Goal: Information Seeking & Learning: Learn about a topic

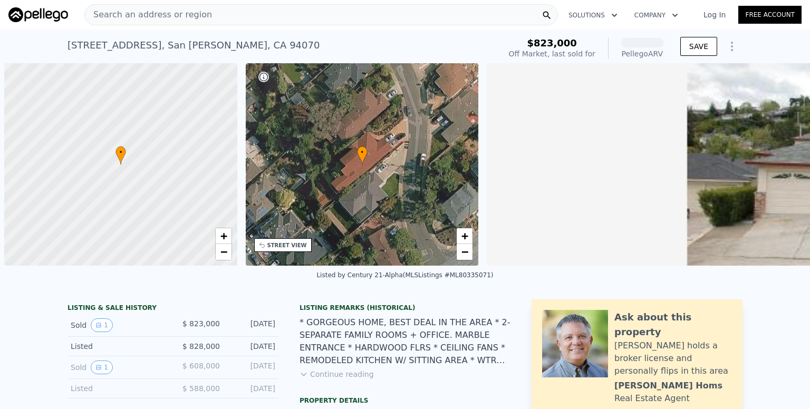
scroll to position [0, 4]
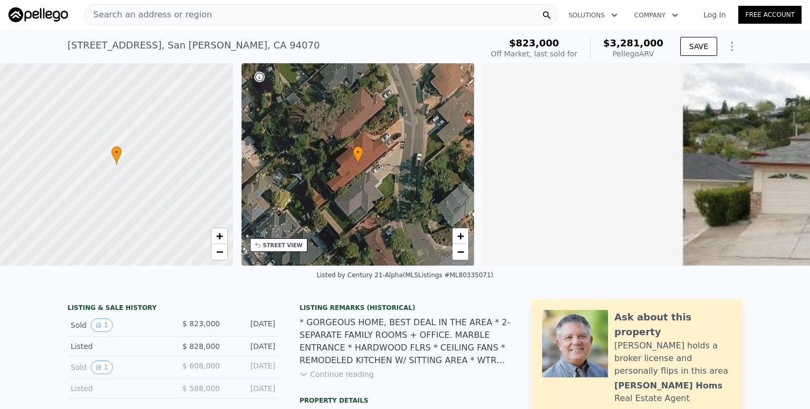
click at [327, 188] on div "• + −" at bounding box center [357, 164] width 233 height 202
click at [330, 188] on div "• + −" at bounding box center [357, 164] width 233 height 202
click at [460, 237] on span "+" at bounding box center [460, 235] width 7 height 13
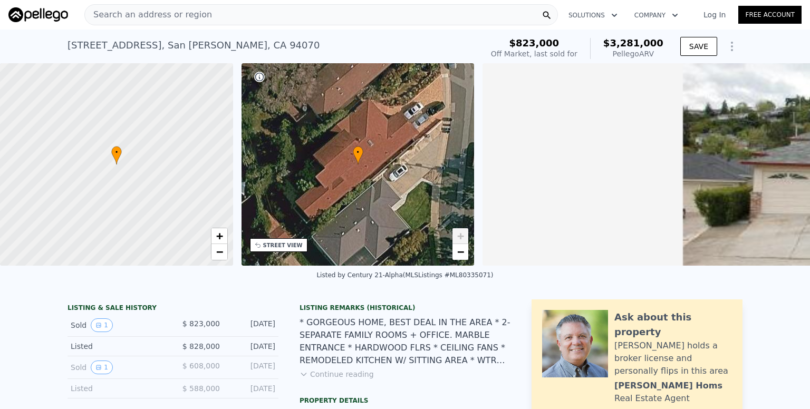
click at [460, 237] on span "+" at bounding box center [460, 235] width 7 height 13
click at [457, 233] on span "+" at bounding box center [460, 235] width 7 height 13
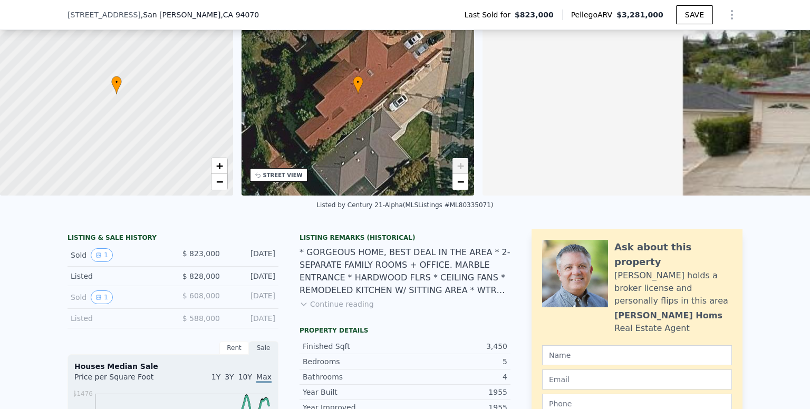
scroll to position [106, 0]
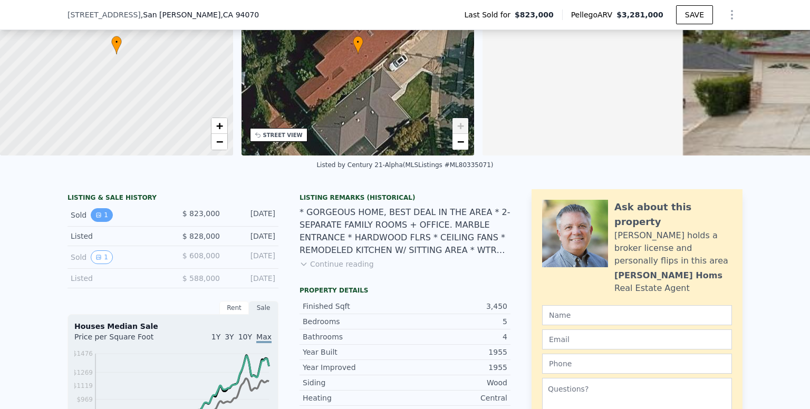
click at [95, 218] on icon "View historical data" at bounding box center [98, 215] width 6 height 6
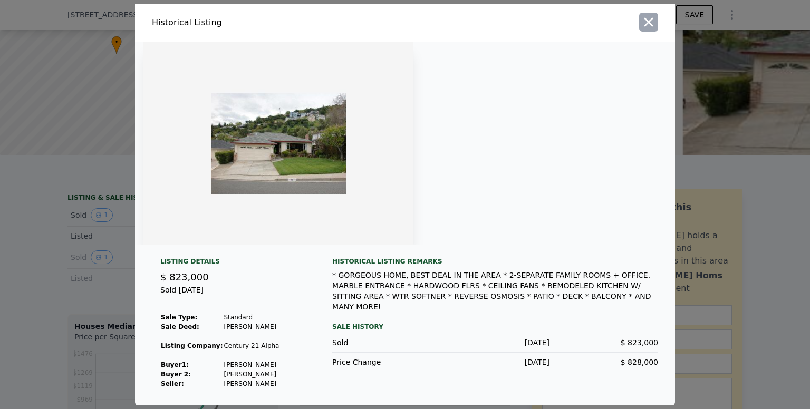
click at [649, 29] on icon "button" at bounding box center [648, 22] width 15 height 15
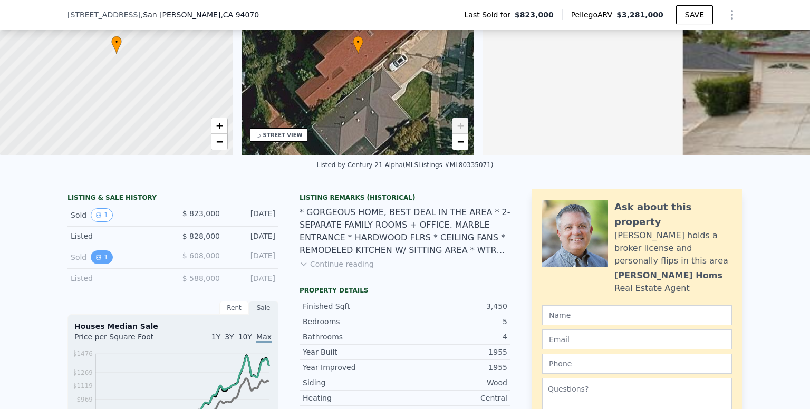
click at [96, 259] on icon "View historical data" at bounding box center [98, 257] width 4 height 4
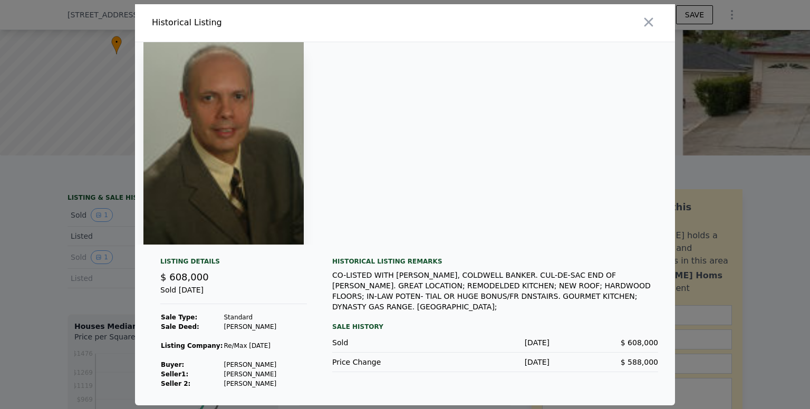
click at [647, 23] on icon "button" at bounding box center [648, 21] width 9 height 9
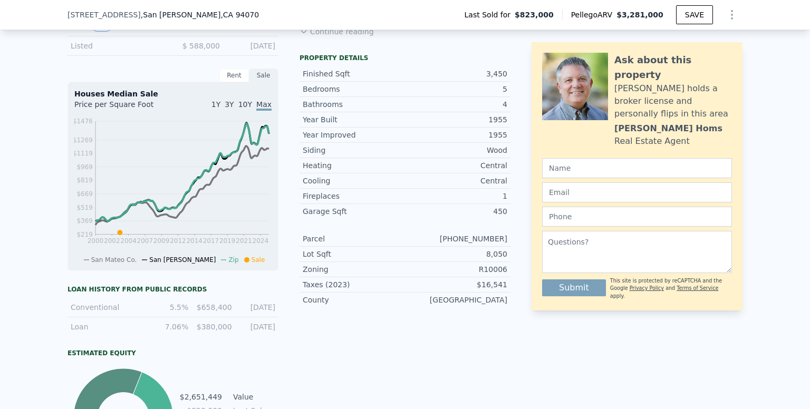
scroll to position [265, 0]
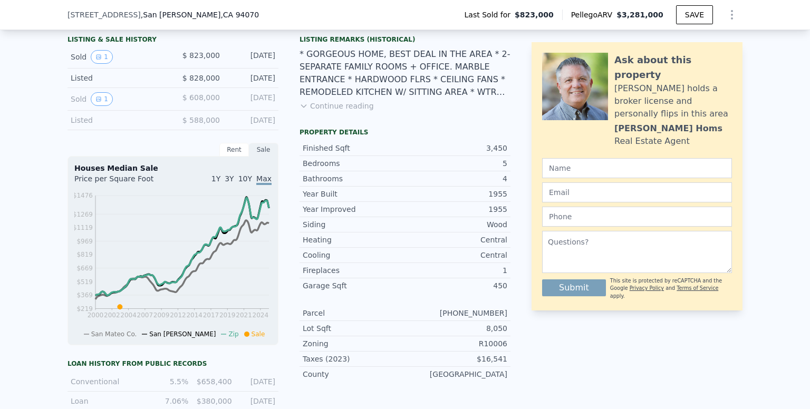
click at [301, 108] on icon at bounding box center [303, 106] width 5 height 3
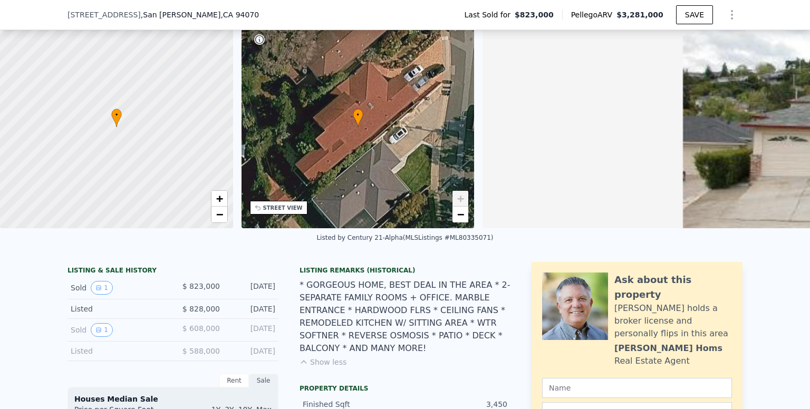
scroll to position [105, 0]
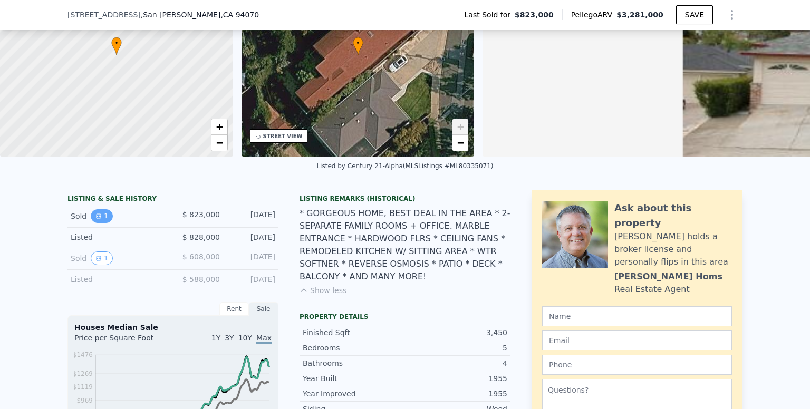
click at [95, 219] on icon "View historical data" at bounding box center [98, 216] width 6 height 6
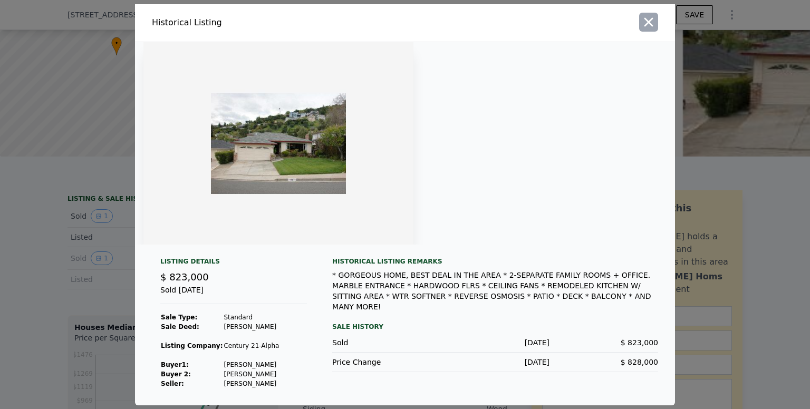
click at [647, 19] on icon "button" at bounding box center [648, 22] width 15 height 15
